Goal: Task Accomplishment & Management: Complete application form

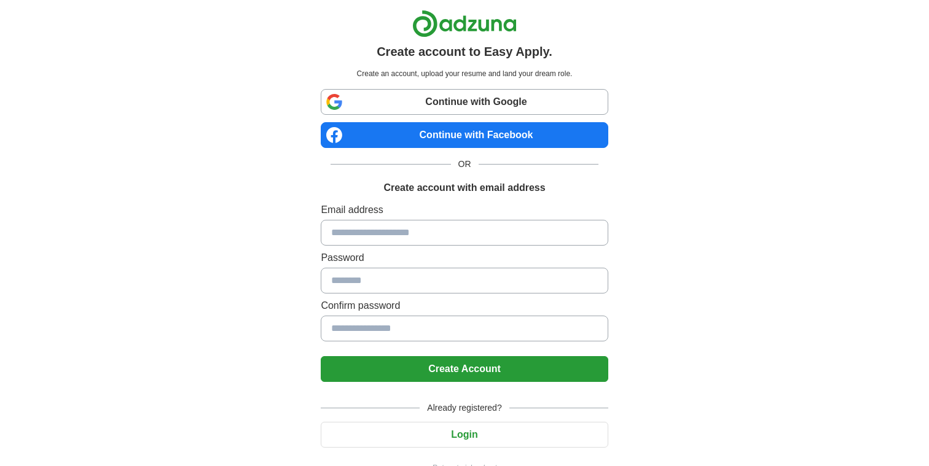
scroll to position [27, 0]
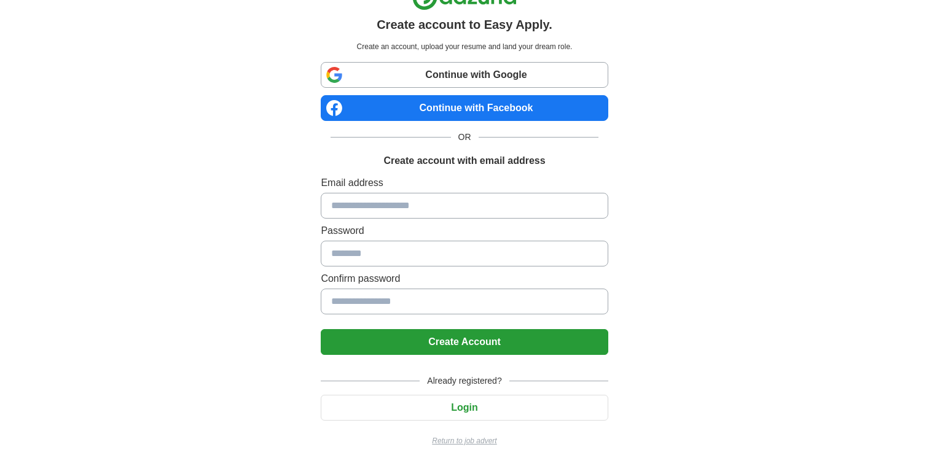
click at [457, 441] on p "Return to job advert" at bounding box center [464, 441] width 287 height 11
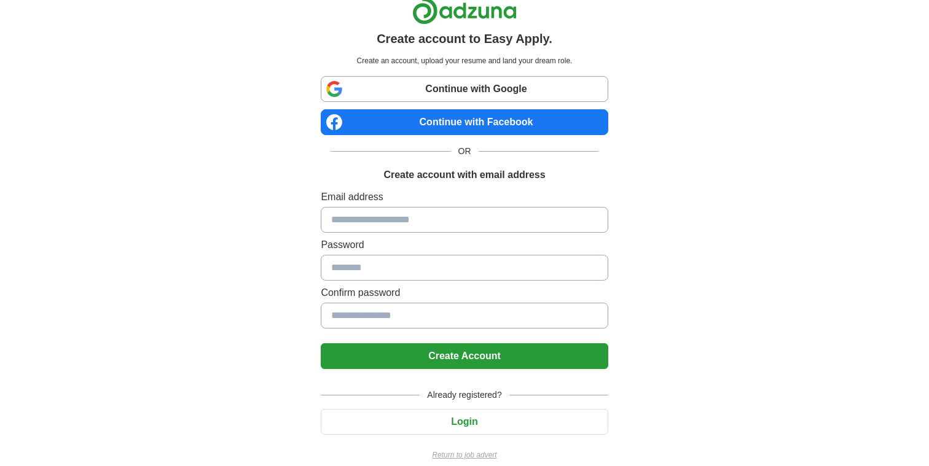
scroll to position [27, 0]
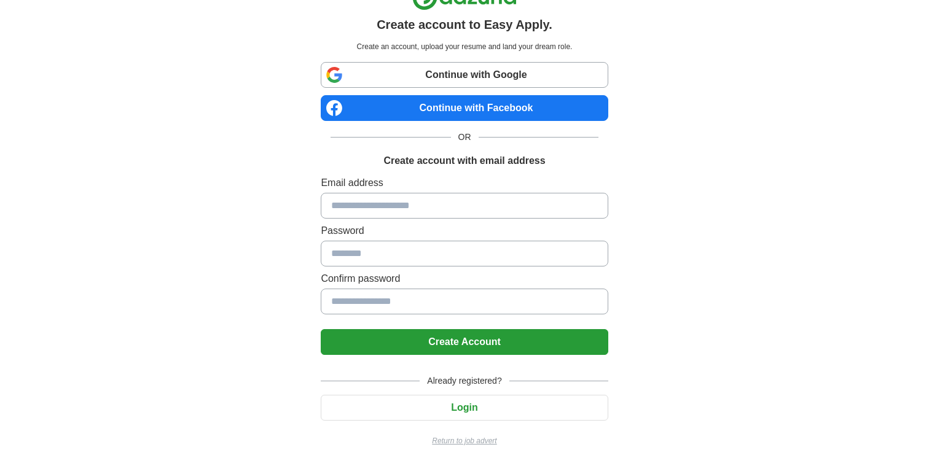
click at [462, 438] on p "Return to job advert" at bounding box center [464, 441] width 287 height 11
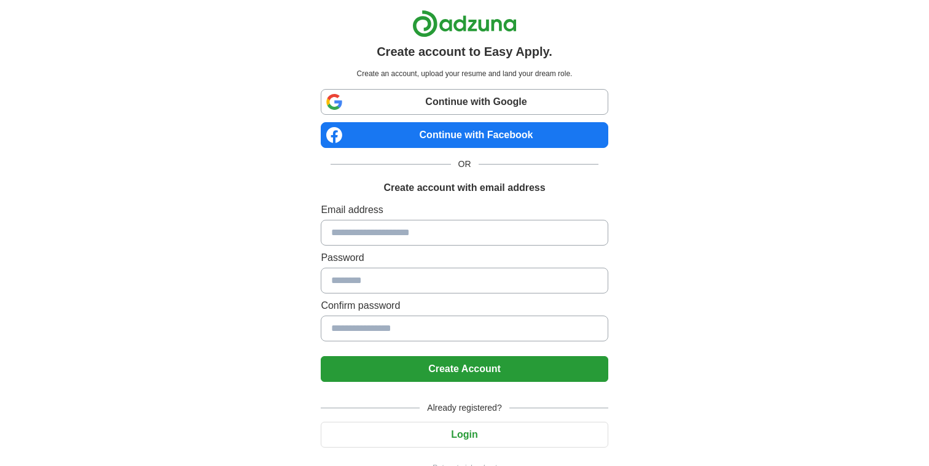
scroll to position [27, 0]
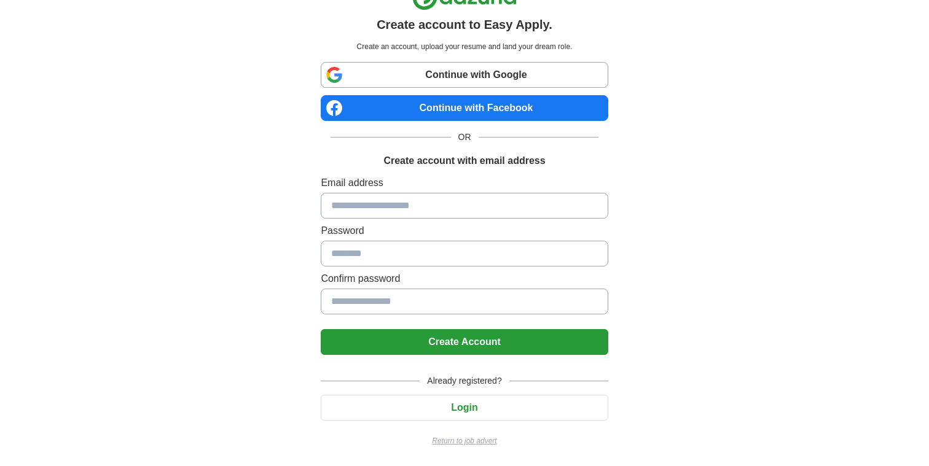
click at [399, 216] on input at bounding box center [464, 206] width 287 height 26
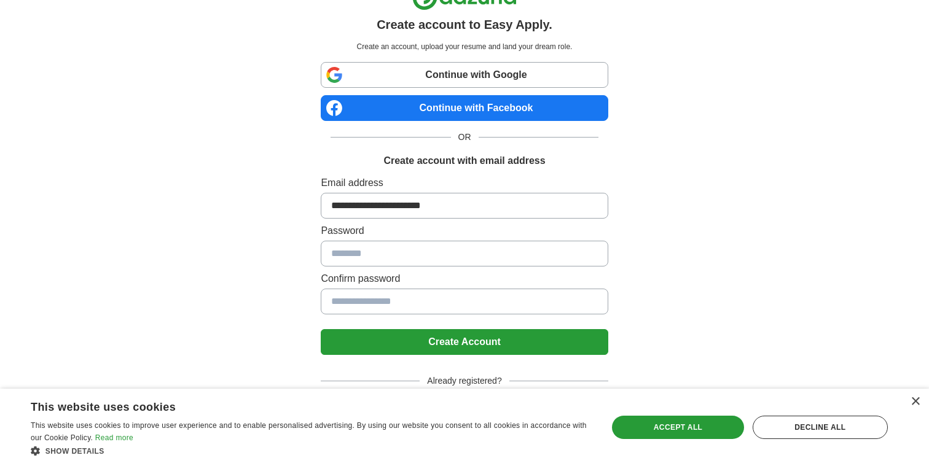
type input "**********"
click at [403, 251] on input at bounding box center [464, 254] width 287 height 26
